Goal: Information Seeking & Learning: Learn about a topic

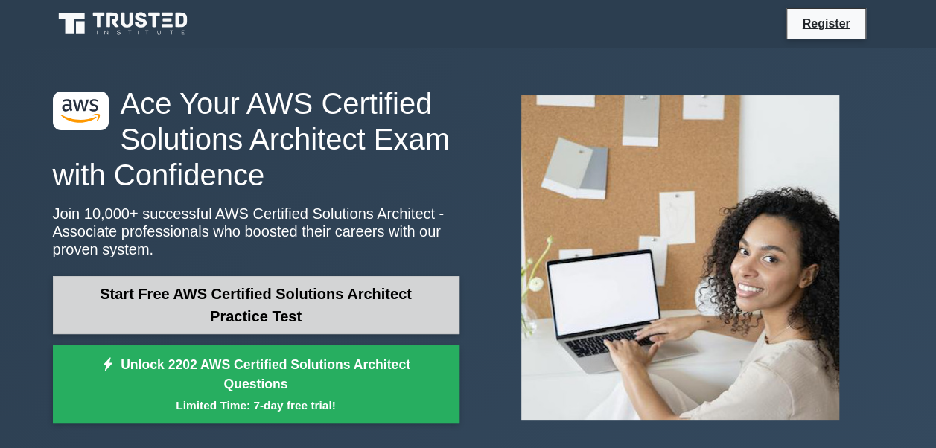
click at [276, 283] on link "Start Free AWS Certified Solutions Architect Practice Test" at bounding box center [256, 305] width 407 height 58
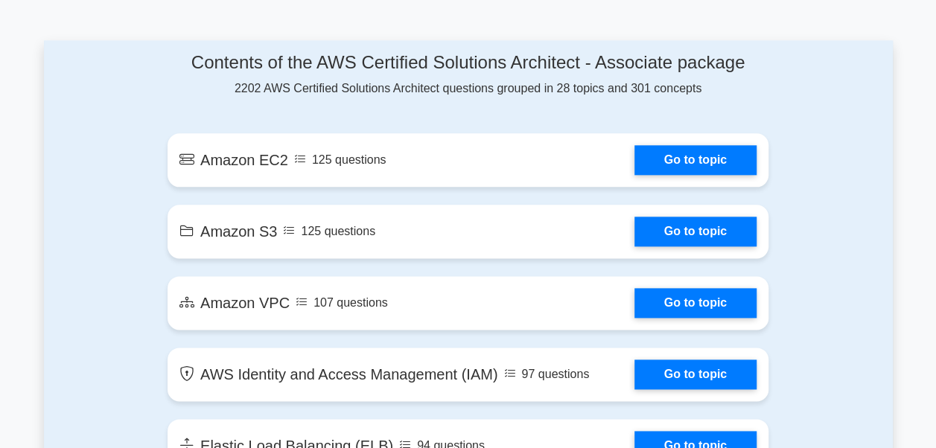
scroll to position [805, 0]
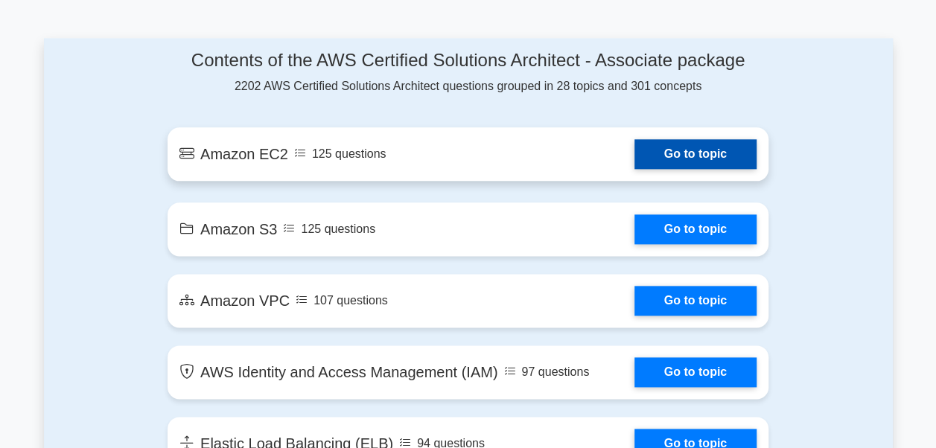
click at [666, 159] on link "Go to topic" at bounding box center [696, 154] width 122 height 30
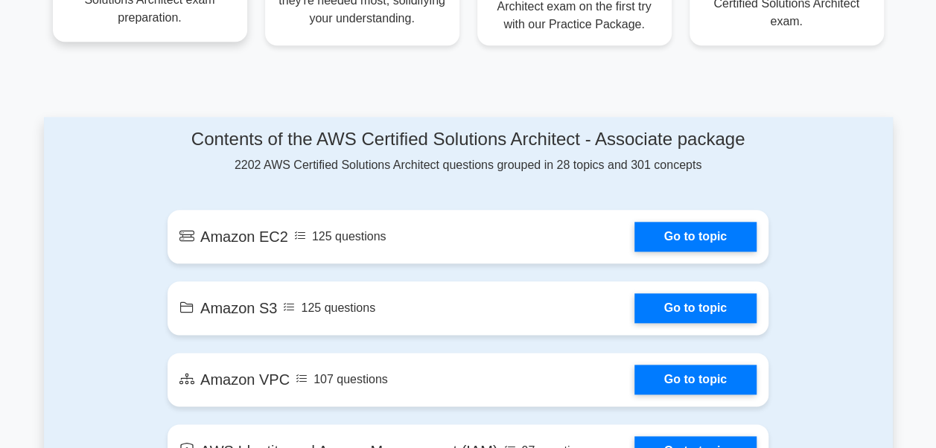
scroll to position [675, 0]
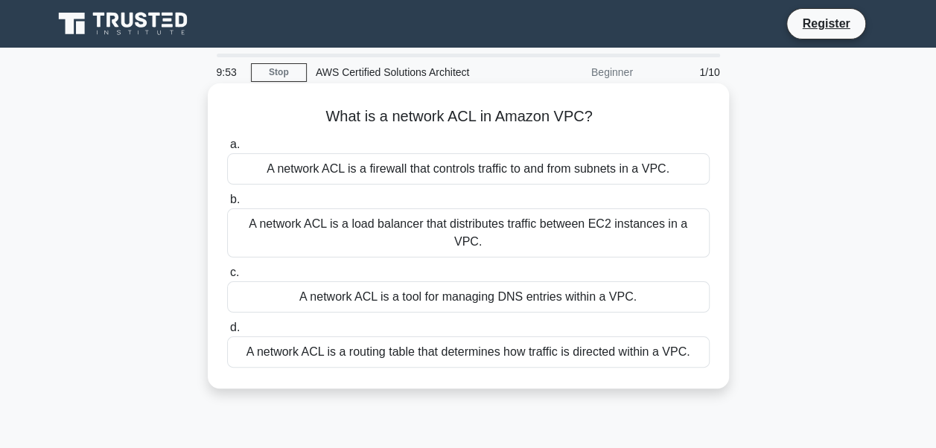
click at [438, 282] on div "A network ACL is a tool for managing DNS entries within a VPC." at bounding box center [468, 297] width 483 height 31
click at [227, 278] on input "c. A network ACL is a tool for managing DNS entries within a VPC." at bounding box center [227, 273] width 0 height 10
